Goal: Information Seeking & Learning: Understand process/instructions

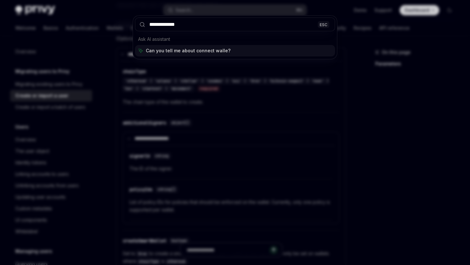
type input "**********"
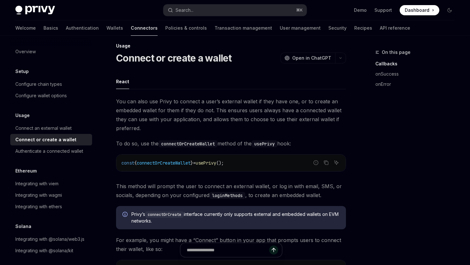
scroll to position [8, 0]
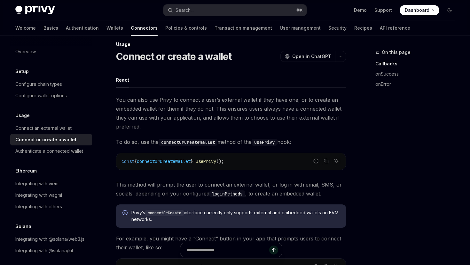
click at [221, 107] on span "You can also use Privy to connect a user’s external wallet if they have one, or…" at bounding box center [231, 114] width 230 height 36
click at [218, 106] on span "You can also use Privy to connect a user’s external wallet if they have one, or…" at bounding box center [231, 114] width 230 height 36
